Goal: Task Accomplishment & Management: Use online tool/utility

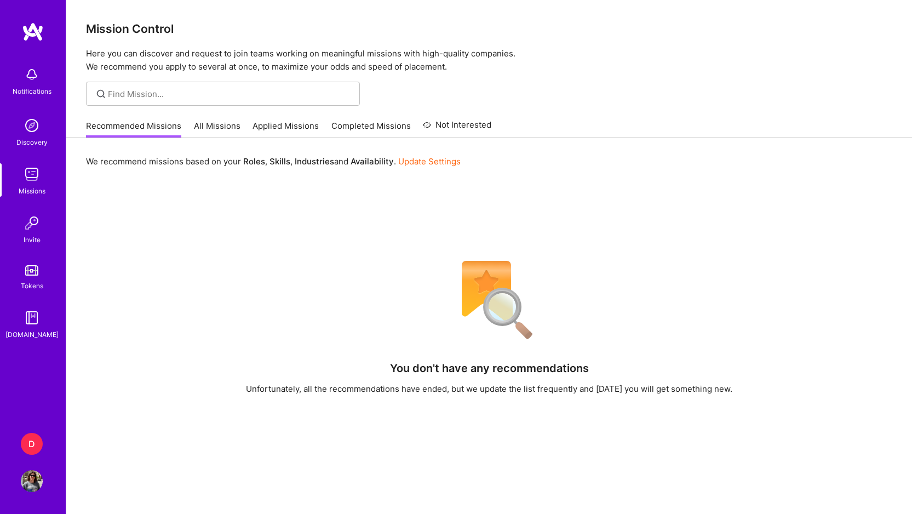
click at [33, 444] on div "D" at bounding box center [32, 444] width 22 height 22
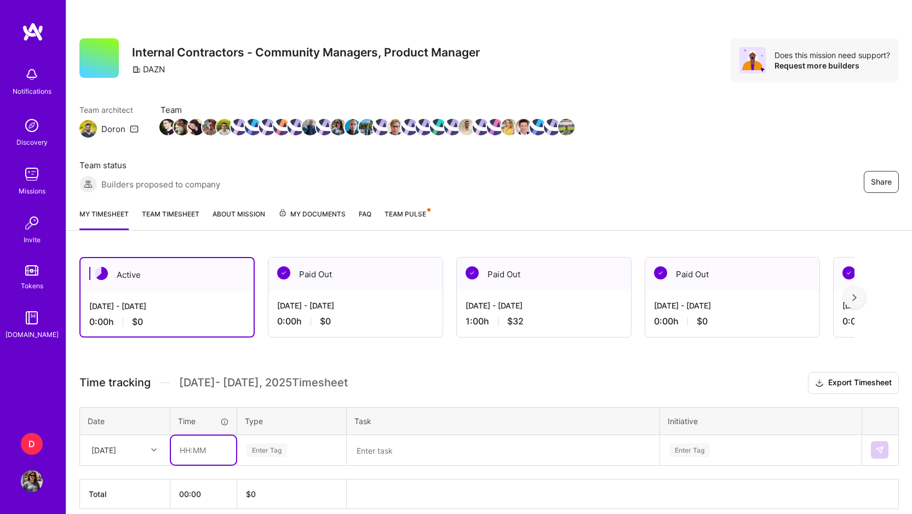
click at [198, 451] on input "text" at bounding box center [203, 450] width 65 height 29
type input "05:00"
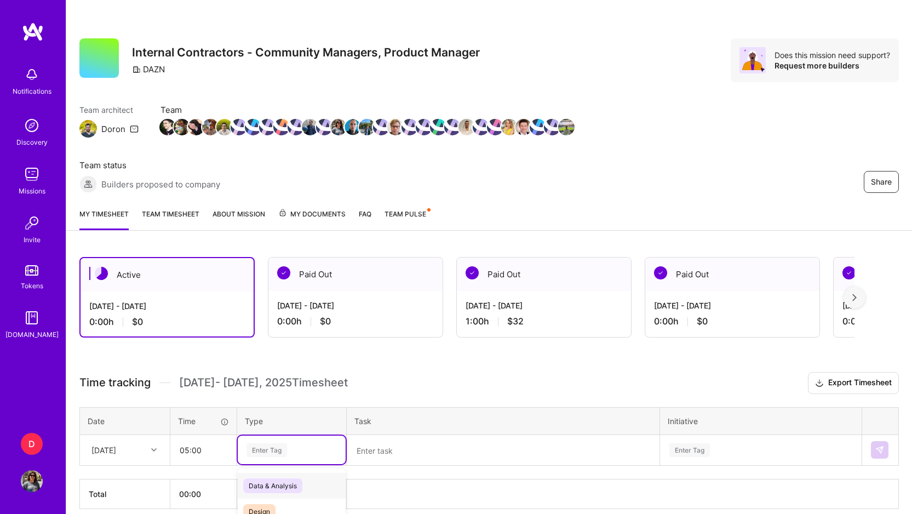
scroll to position [48, 0]
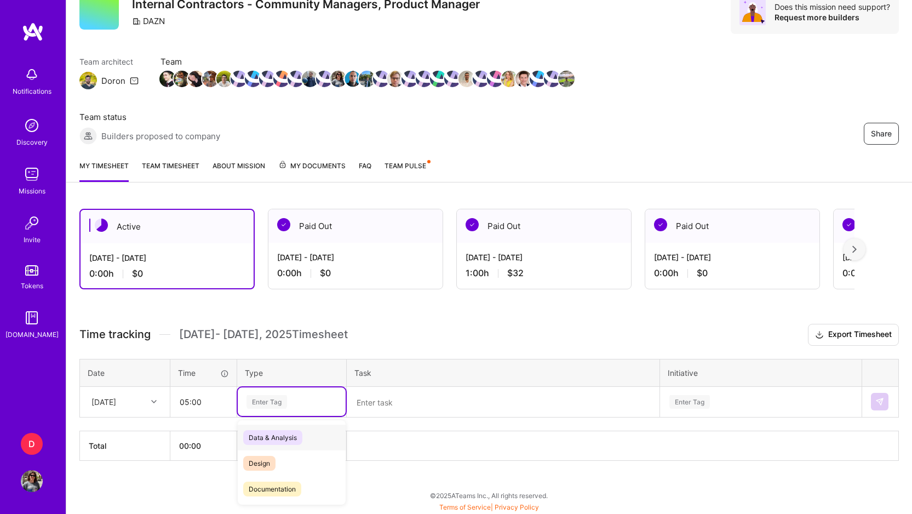
click at [281, 416] on div "option Data & Analysis focused, 0 of 2. 17 results available. Use Up and Down t…" at bounding box center [292, 401] width 108 height 28
click at [257, 476] on span "Other" at bounding box center [257, 473] width 28 height 15
click at [380, 403] on textarea at bounding box center [503, 402] width 311 height 28
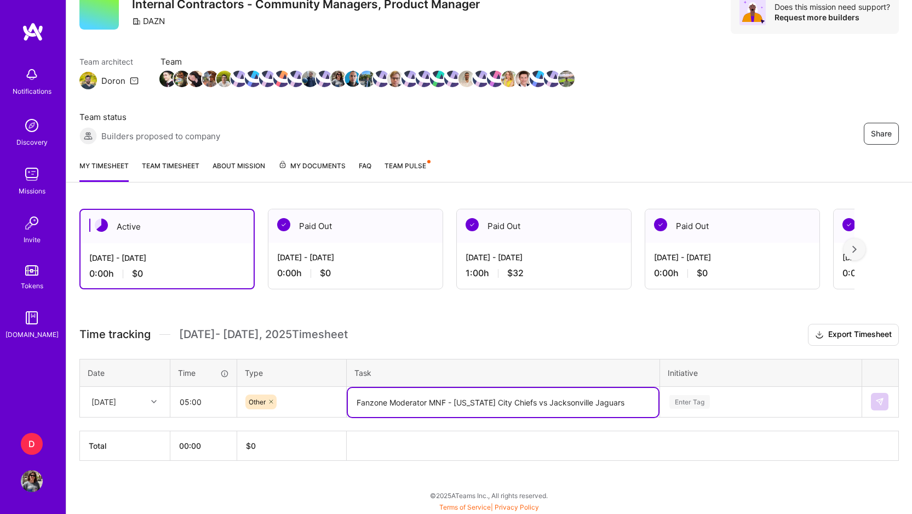
click at [428, 401] on textarea "Fanzone Moderator MNF - [US_STATE] City Chiefs vs Jacksonville Jaguars" at bounding box center [503, 402] width 311 height 29
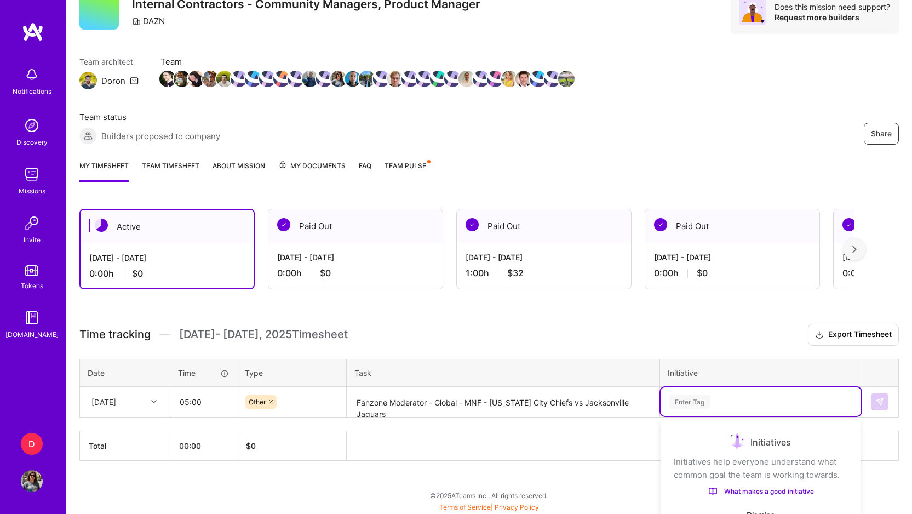
click at [683, 402] on div "option Information Asset focused, 1 of 35. 35 results available. Use Up and Dow…" at bounding box center [761, 401] width 201 height 28
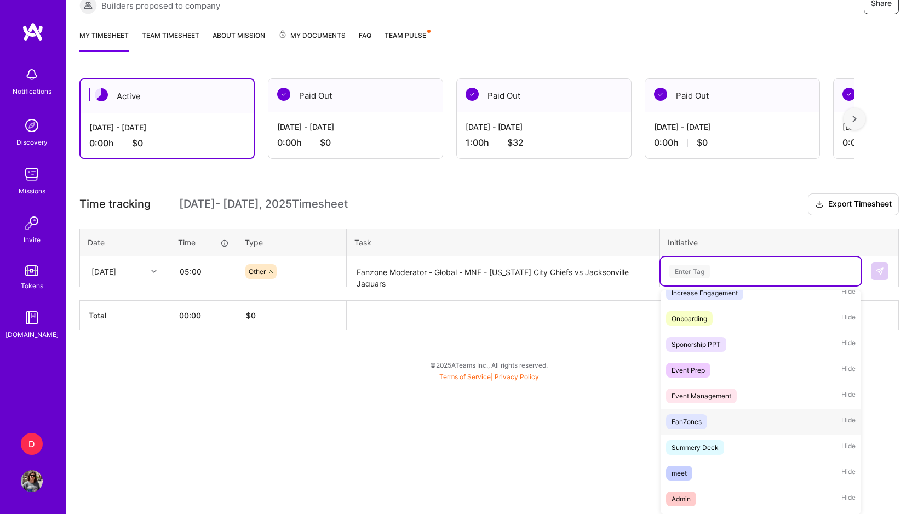
scroll to position [256, 0]
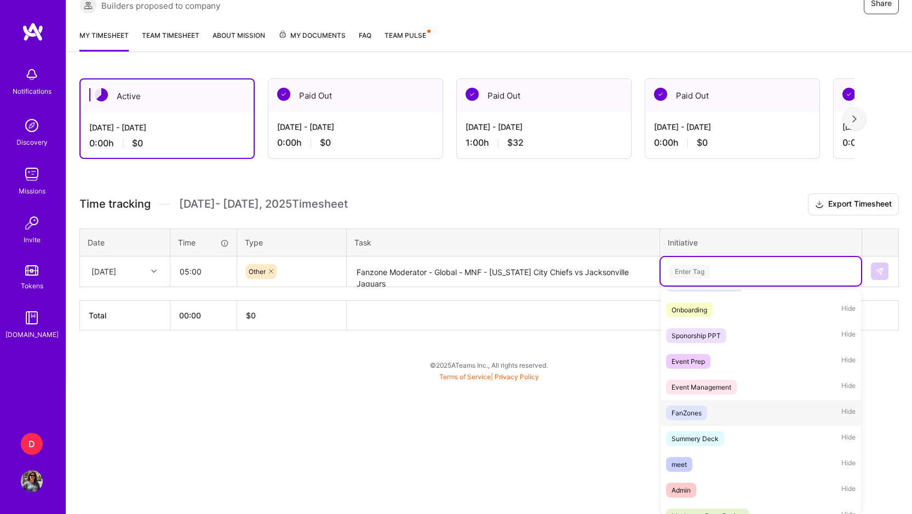
click at [689, 419] on div "FanZones" at bounding box center [687, 413] width 30 height 12
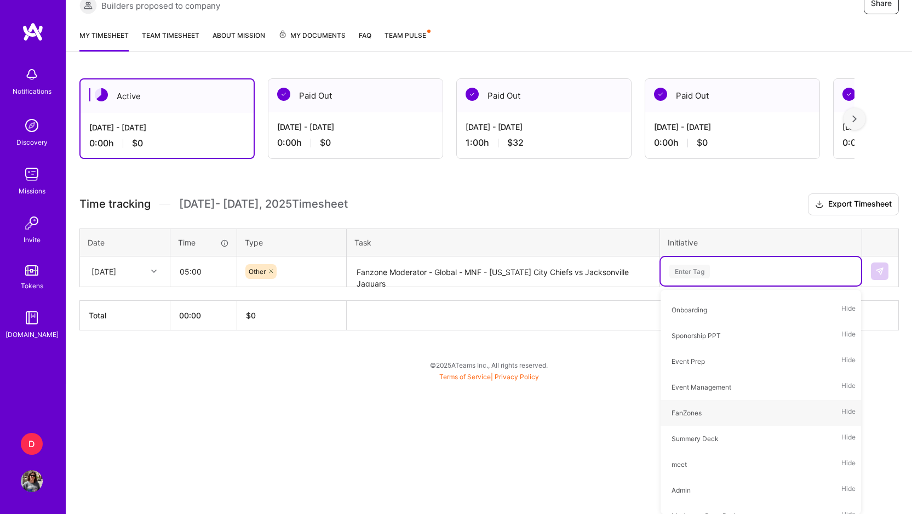
scroll to position [48, 0]
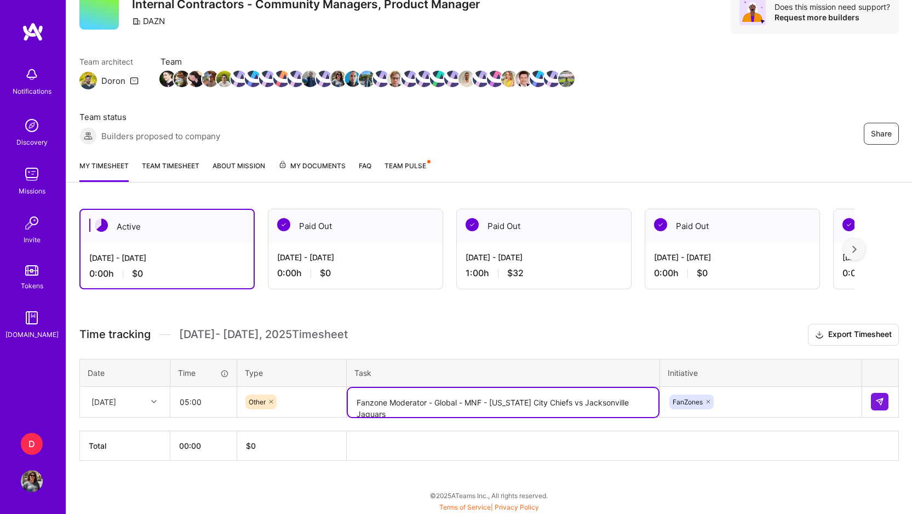
drag, startPoint x: 482, startPoint y: 400, endPoint x: 467, endPoint y: 402, distance: 14.9
click at [467, 402] on textarea "Fanzone Moderator - Global - MNF - [US_STATE] City Chiefs vs Jacksonville Jagua…" at bounding box center [503, 402] width 311 height 29
type textarea "Fanzone Moderator - Global - NFL - [US_STATE] City Chiefs vs Jacksonville Jagua…"
click at [878, 401] on img at bounding box center [880, 401] width 9 height 9
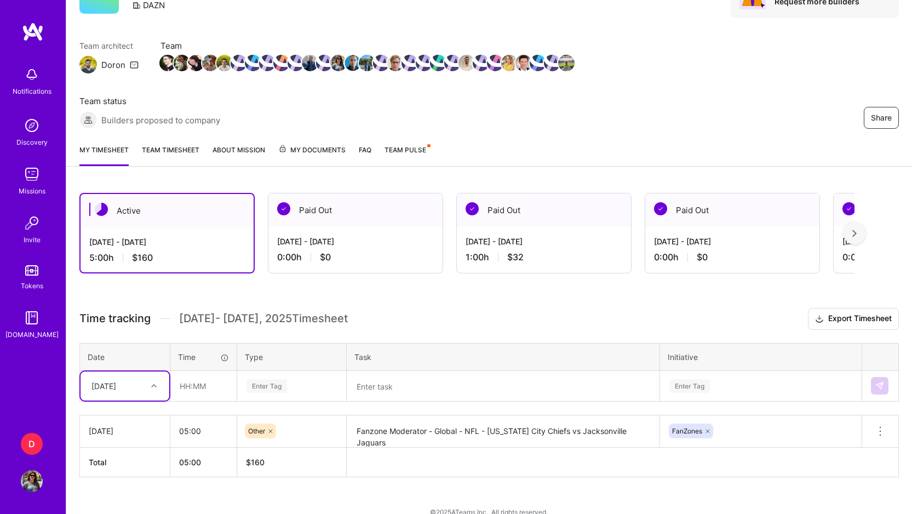
scroll to position [67, 0]
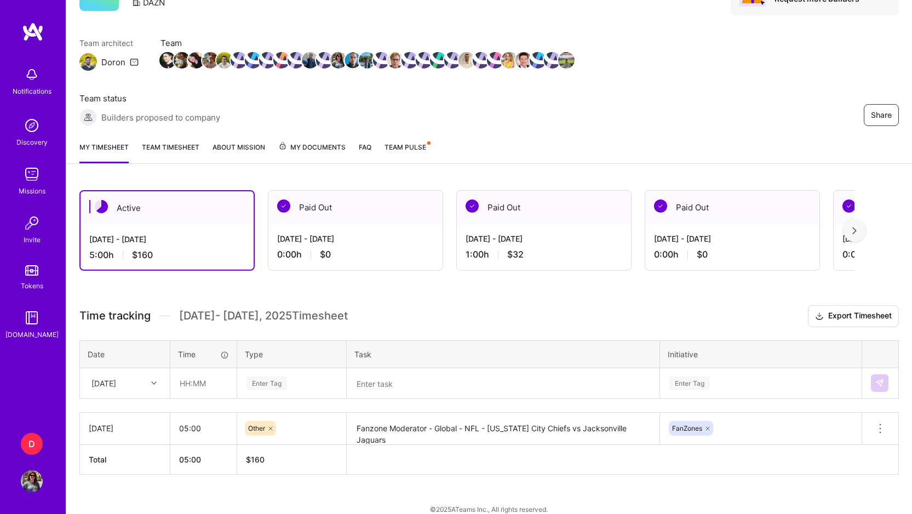
click at [501, 405] on div "Time tracking [DATE] - [DATE] Timesheet Export Timesheet Date Time Type Task In…" at bounding box center [489, 389] width 820 height 169
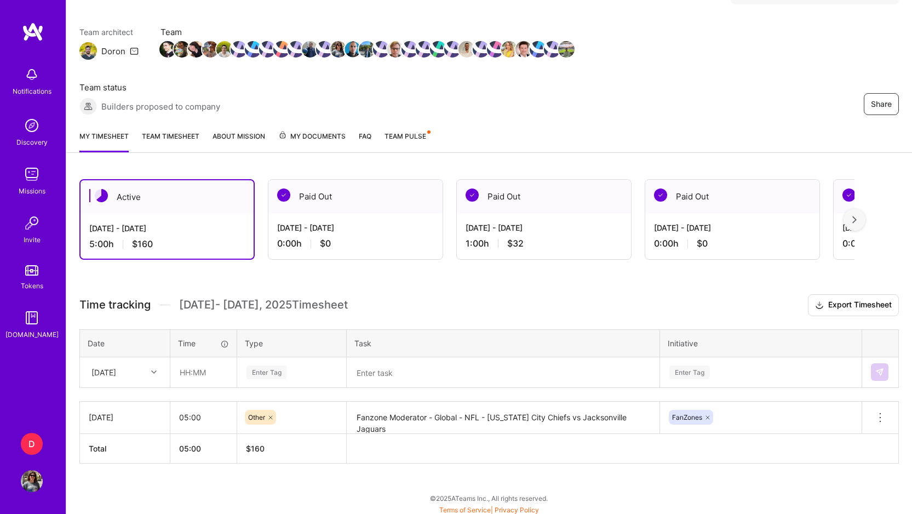
scroll to position [81, 0]
